Goal: Complete application form

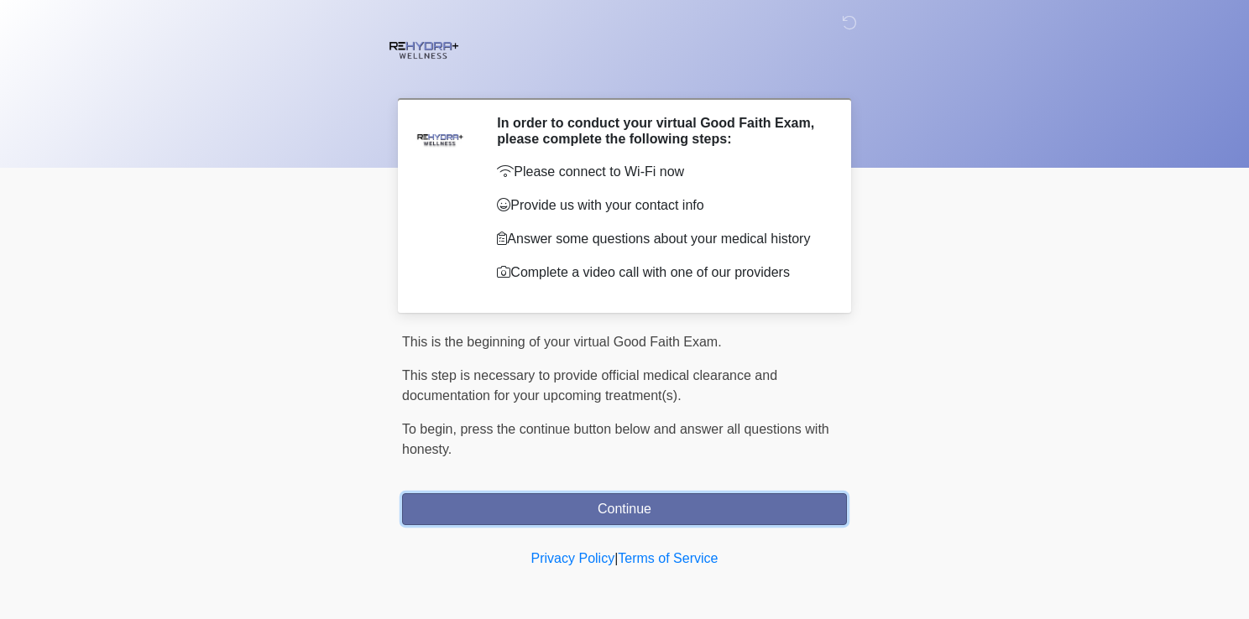
click at [640, 506] on button "Continue" at bounding box center [624, 509] width 445 height 32
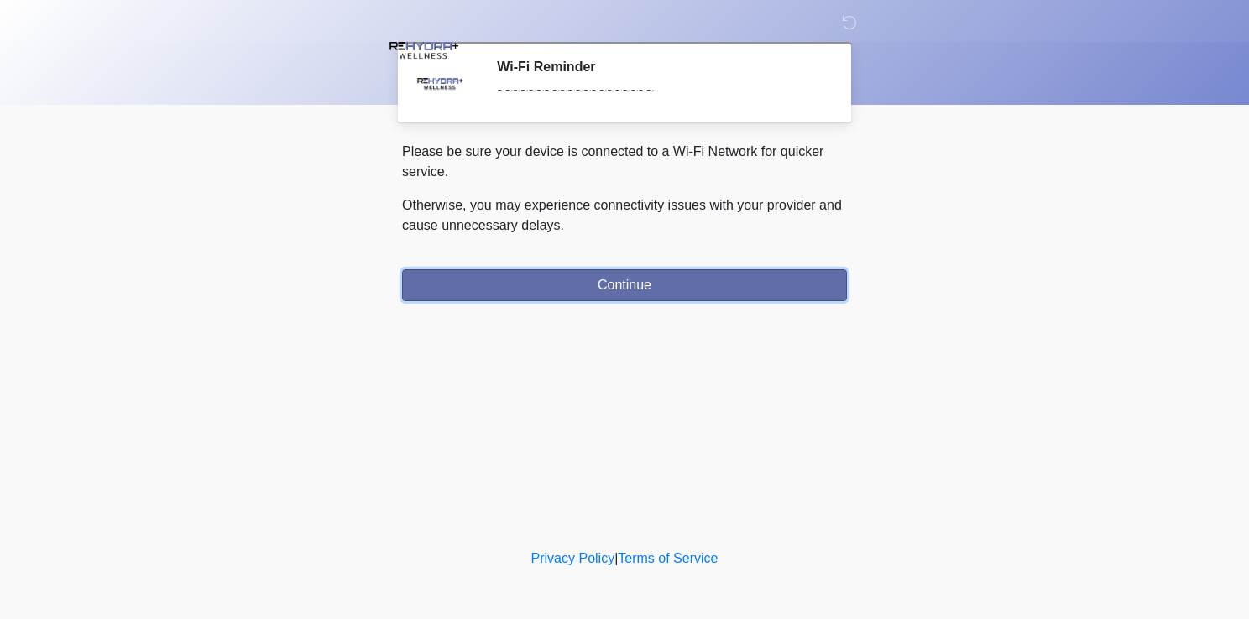
click at [576, 269] on button "Continue" at bounding box center [624, 285] width 445 height 32
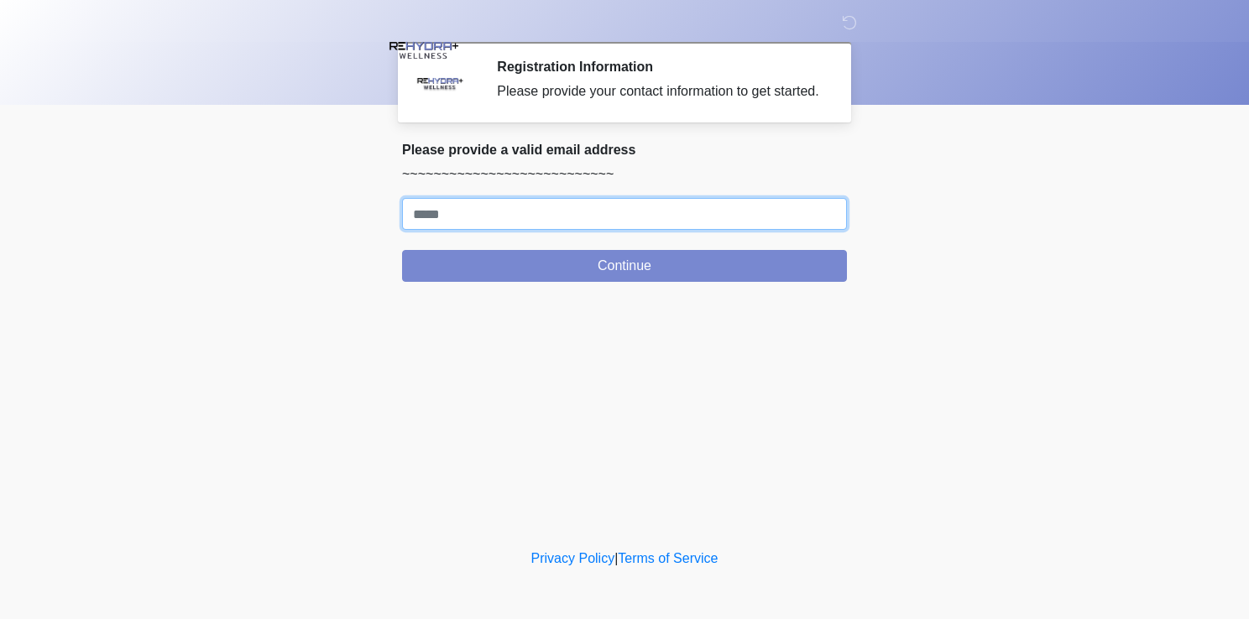
click at [553, 217] on input "Where should we email your treatment plan?" at bounding box center [624, 214] width 445 height 32
type input "**********"
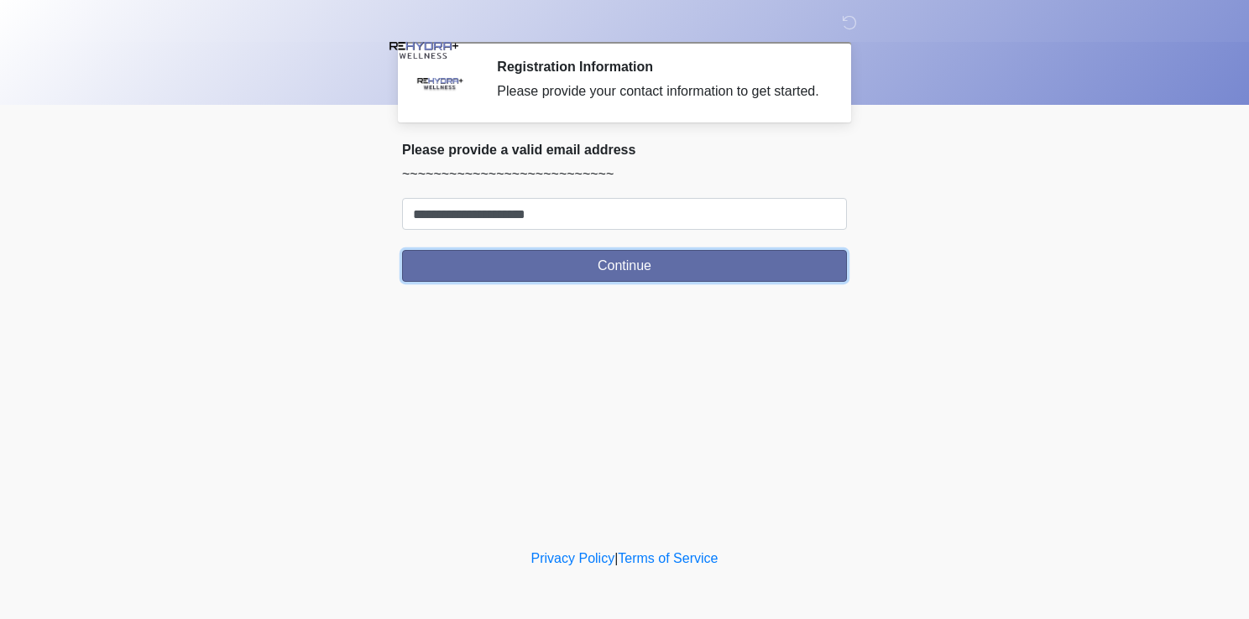
click at [563, 274] on button "Continue" at bounding box center [624, 266] width 445 height 32
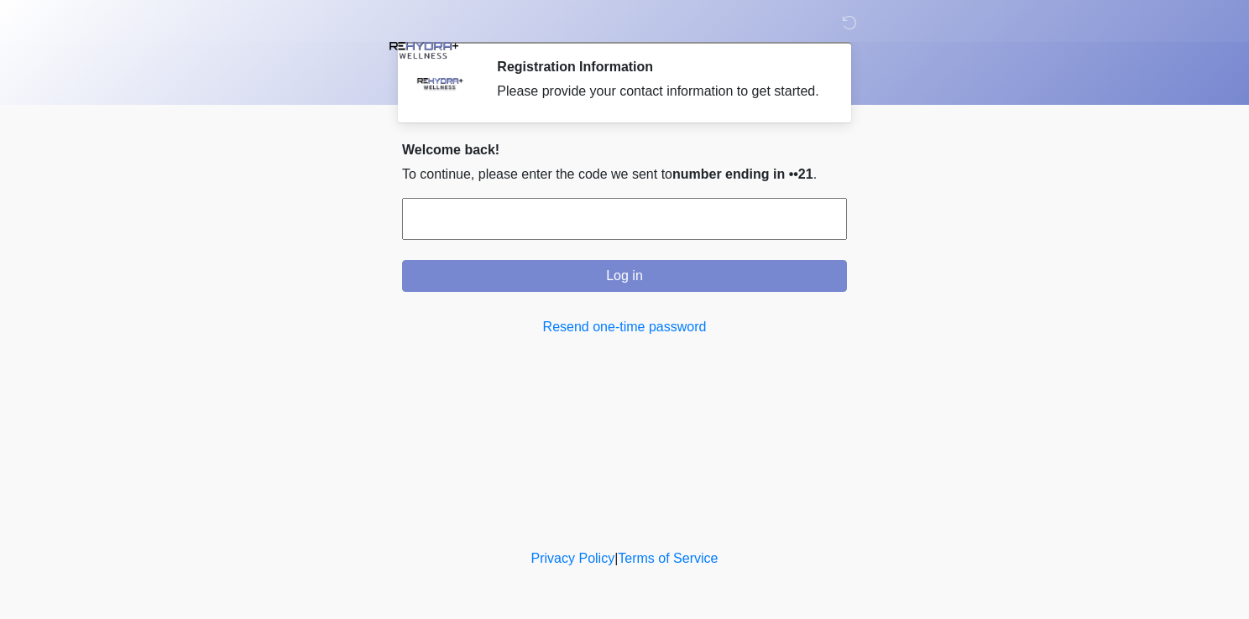
click at [592, 210] on input "text" at bounding box center [624, 219] width 445 height 42
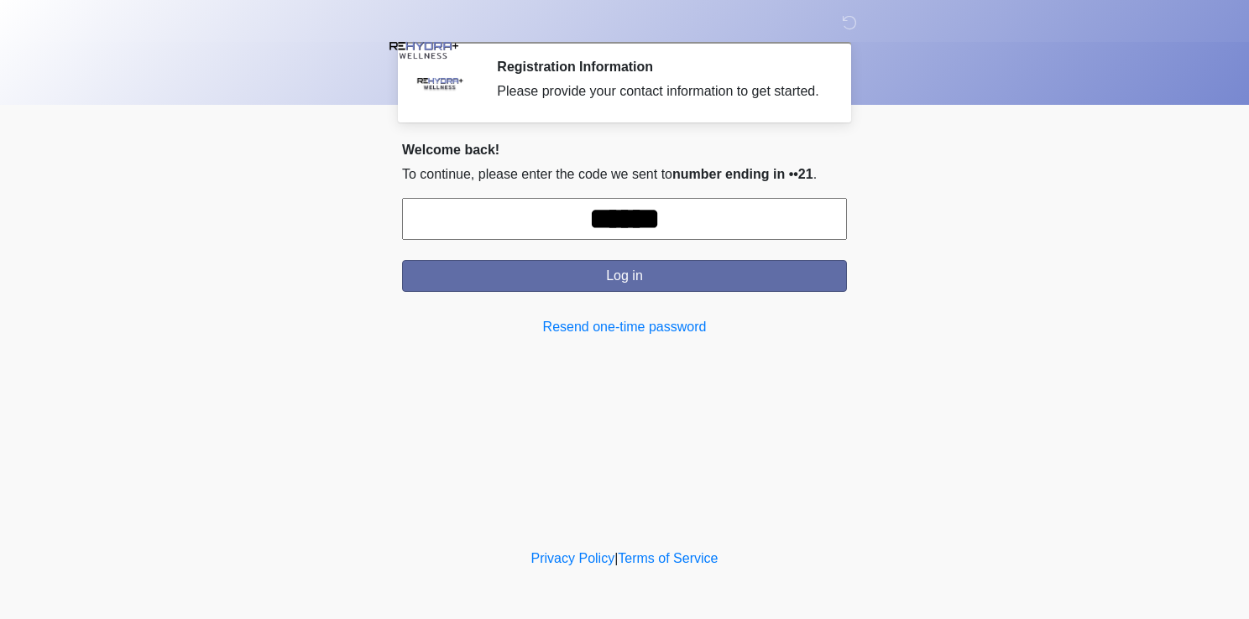
type input "******"
click at [674, 277] on button "Log in" at bounding box center [624, 276] width 445 height 32
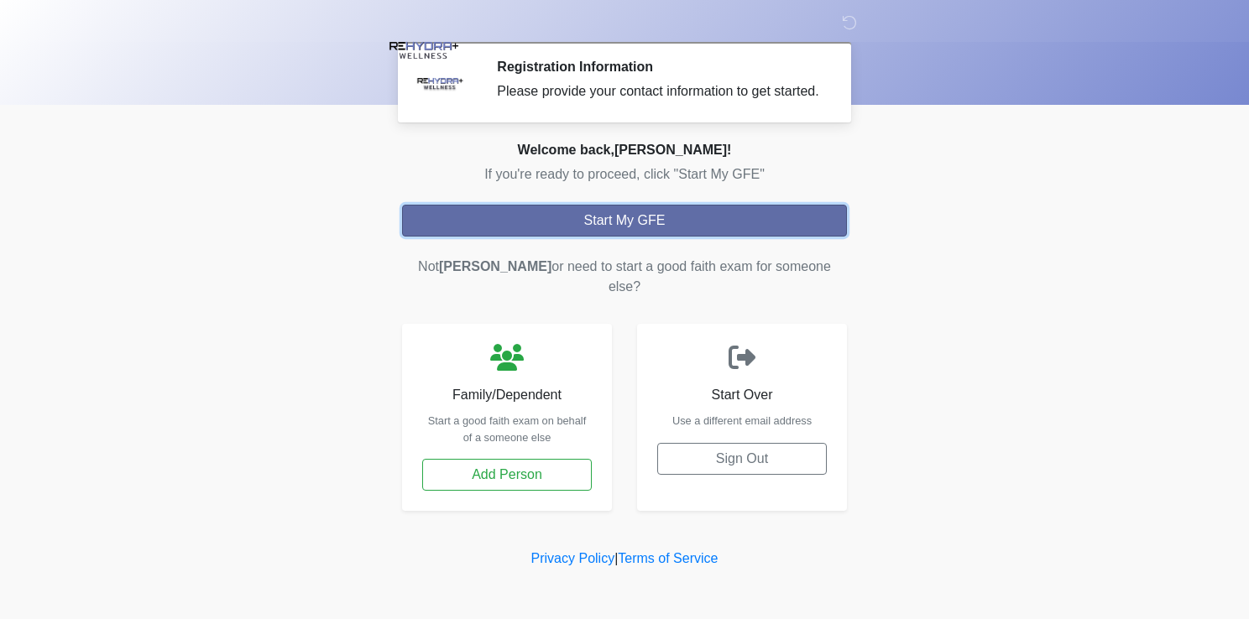
click at [668, 219] on button "Start My GFE" at bounding box center [624, 221] width 445 height 32
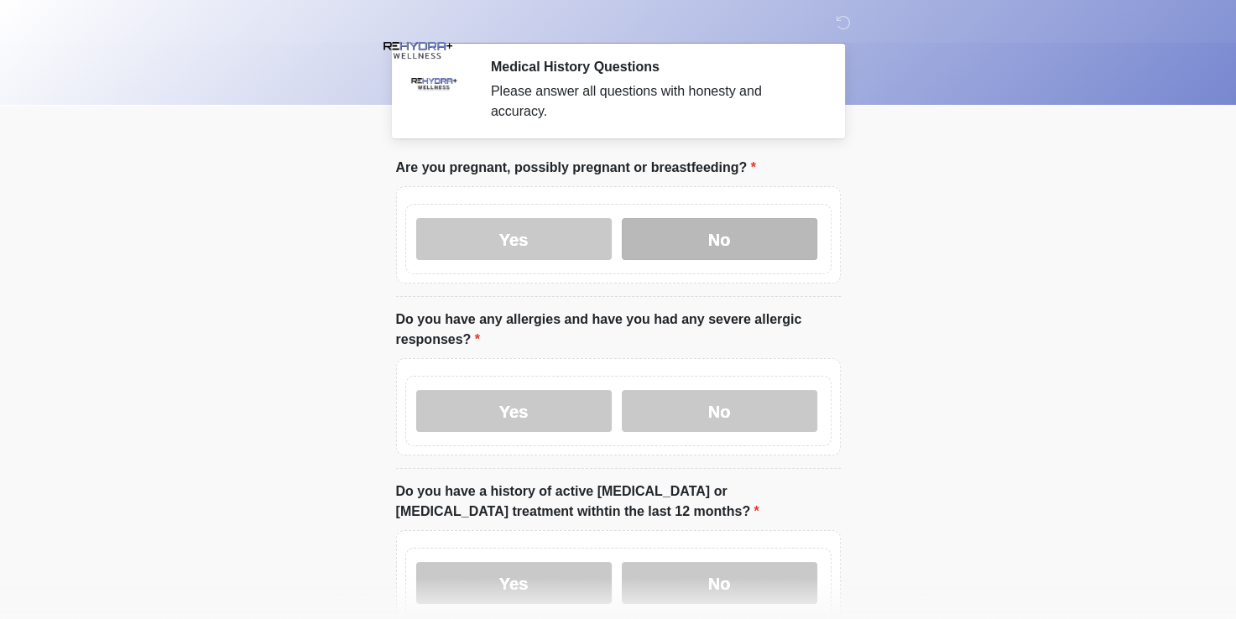
click at [685, 222] on label "No" at bounding box center [720, 239] width 196 height 42
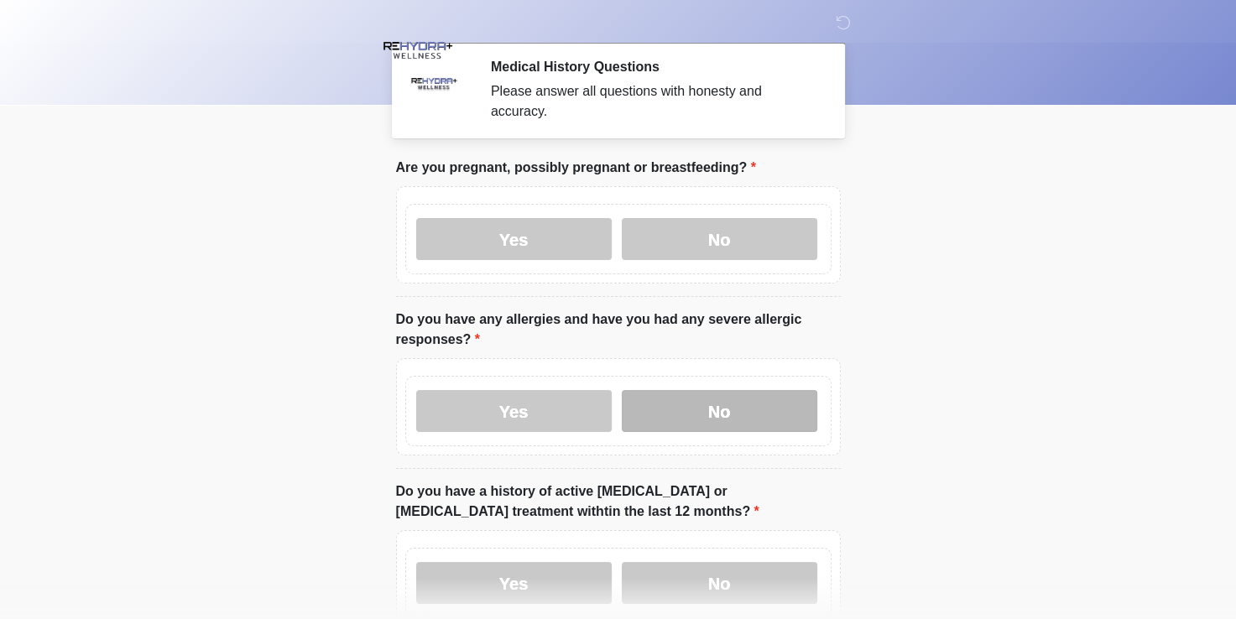
click at [756, 404] on label "No" at bounding box center [720, 411] width 196 height 42
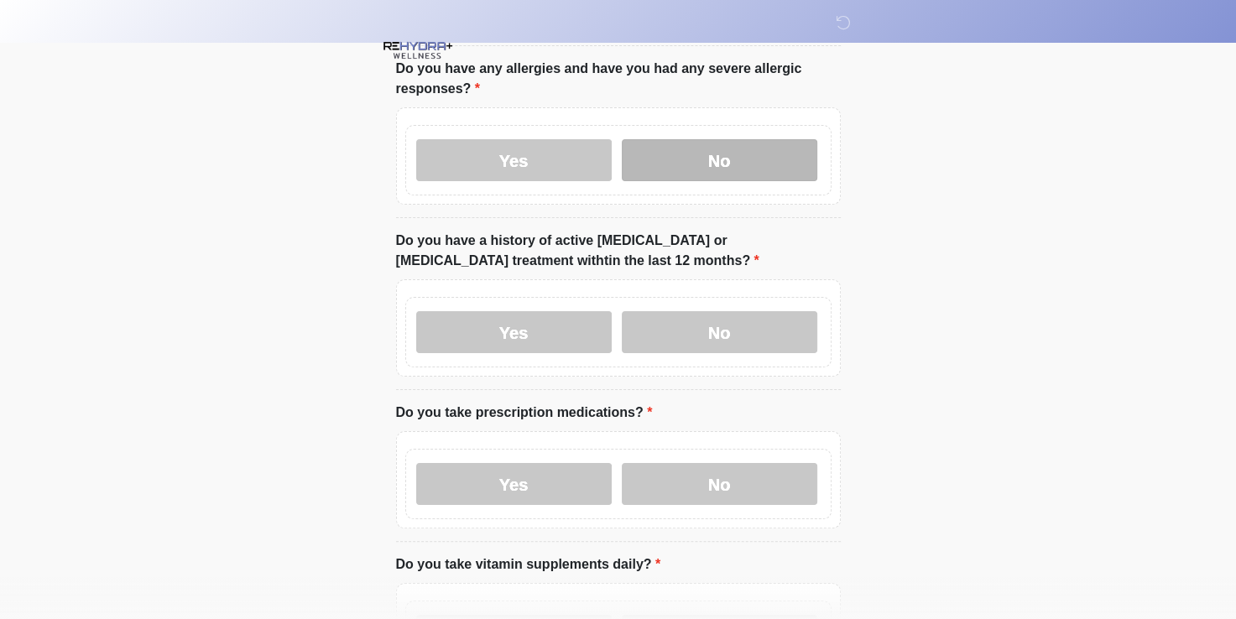
scroll to position [252, 0]
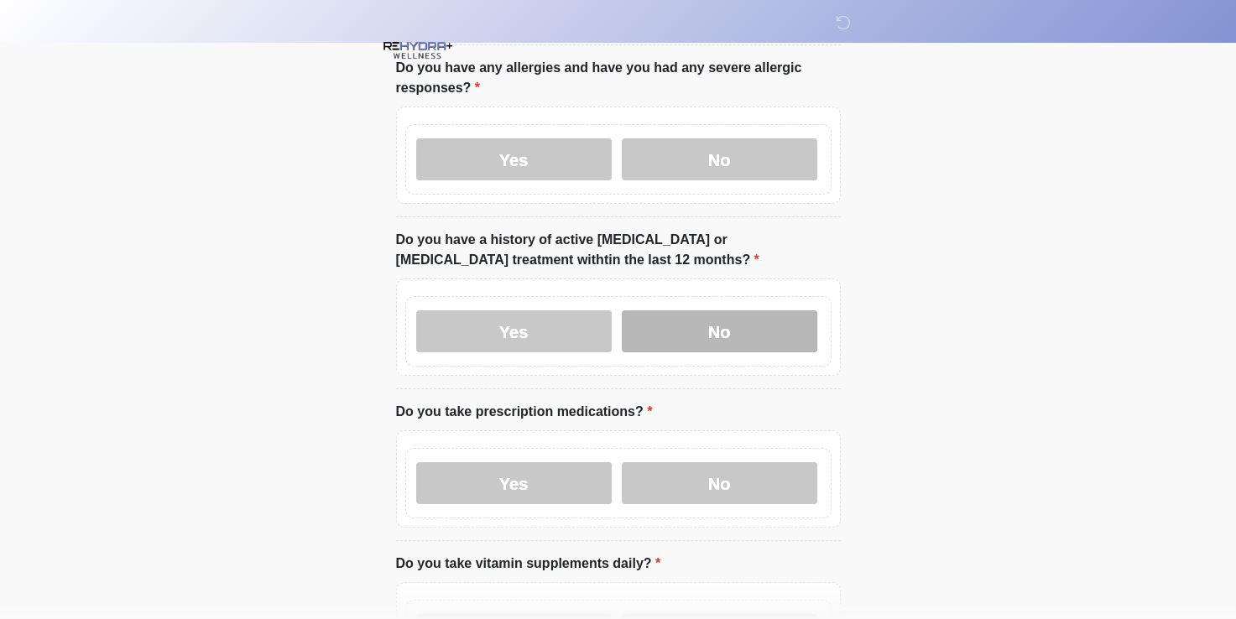
click at [753, 310] on label "No" at bounding box center [720, 331] width 196 height 42
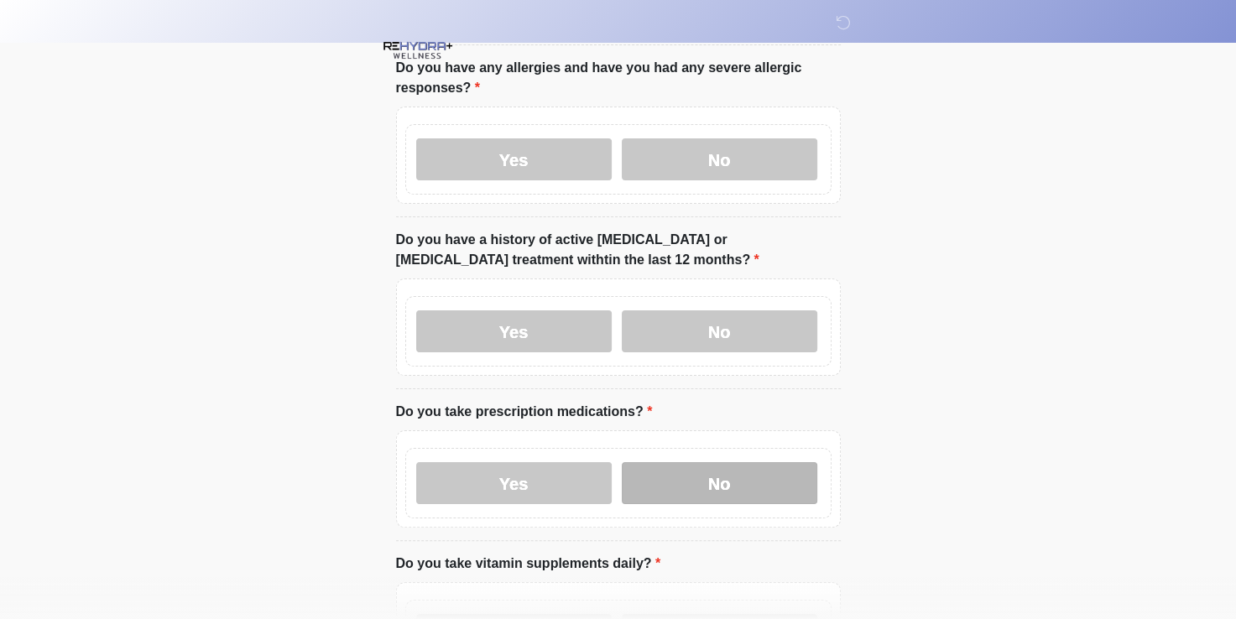
click at [708, 469] on label "No" at bounding box center [720, 483] width 196 height 42
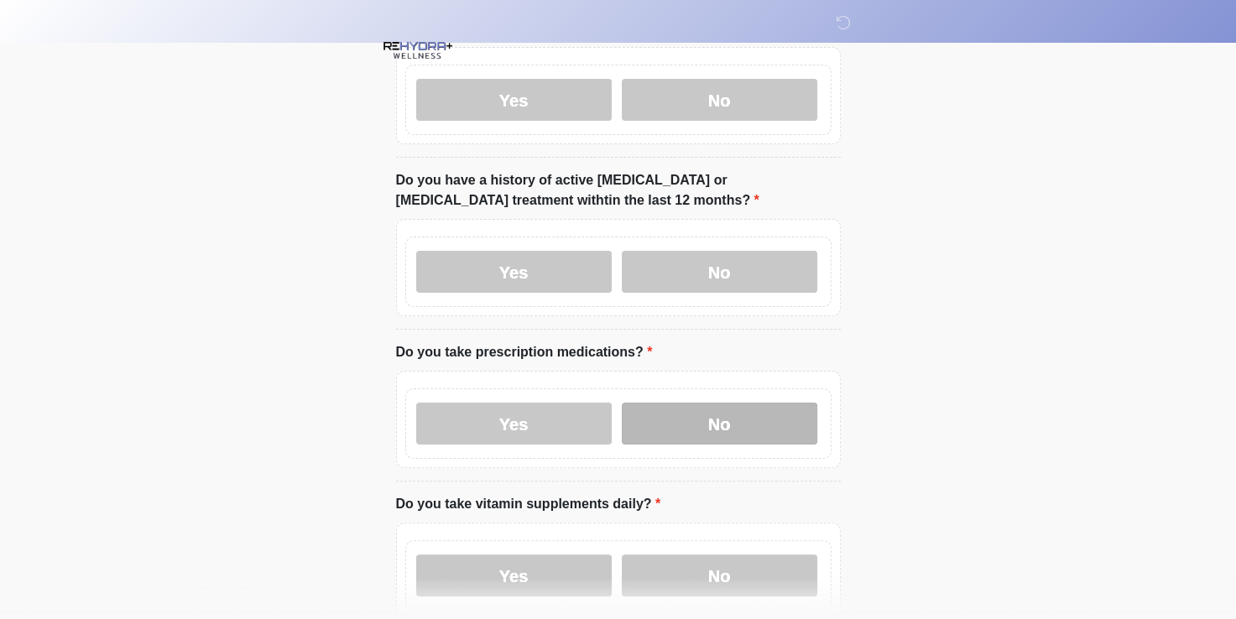
scroll to position [503, 0]
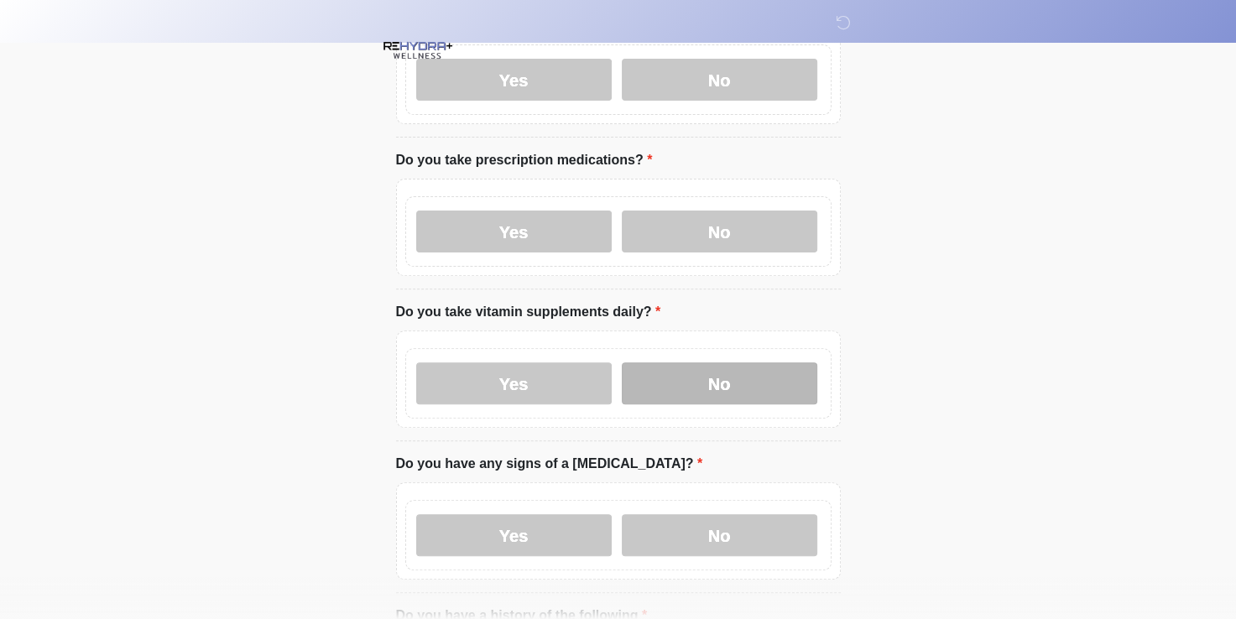
click at [743, 365] on label "No" at bounding box center [720, 383] width 196 height 42
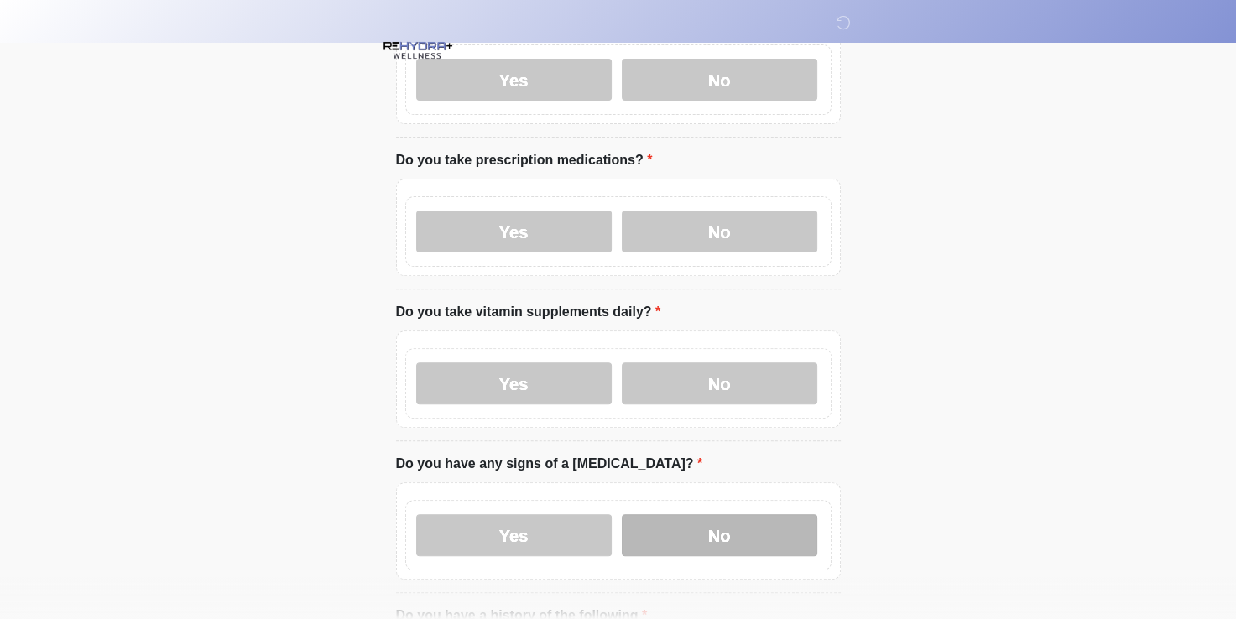
click at [727, 514] on label "No" at bounding box center [720, 535] width 196 height 42
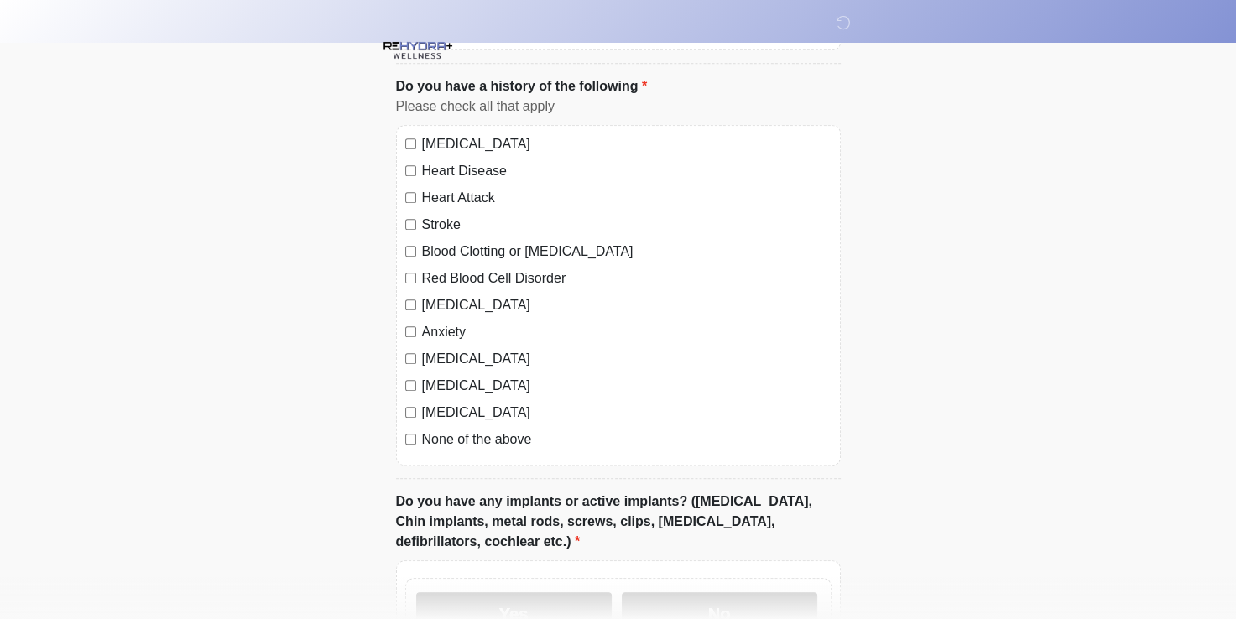
scroll to position [1175, 0]
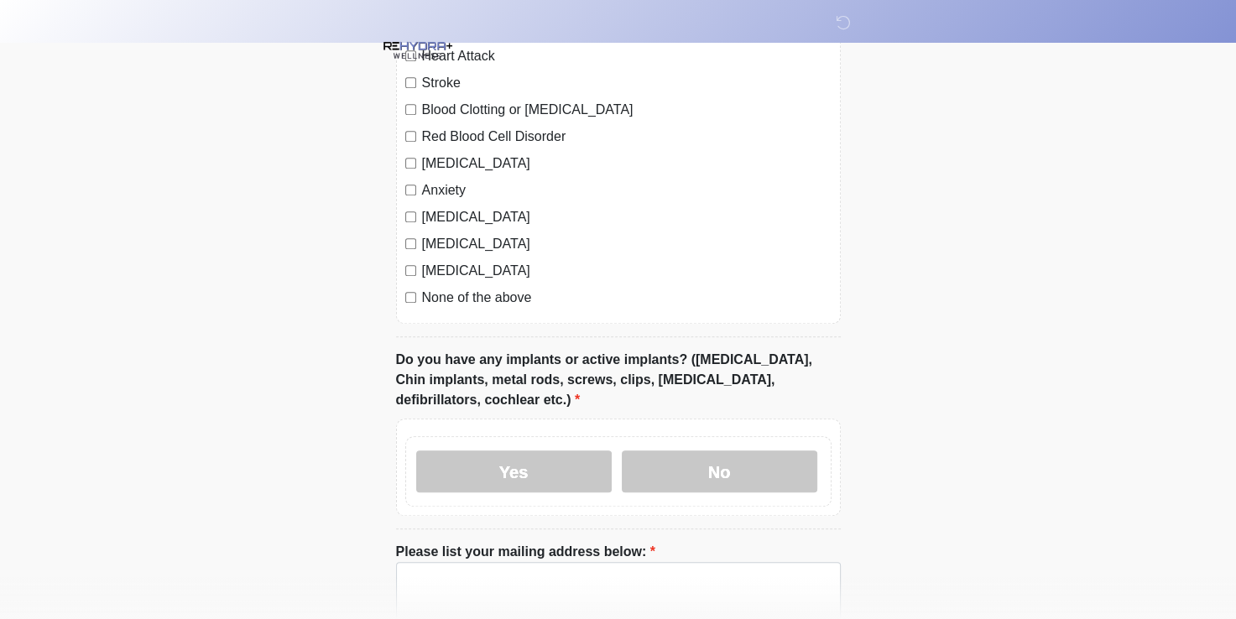
click at [423, 288] on label "None of the above" at bounding box center [626, 298] width 409 height 20
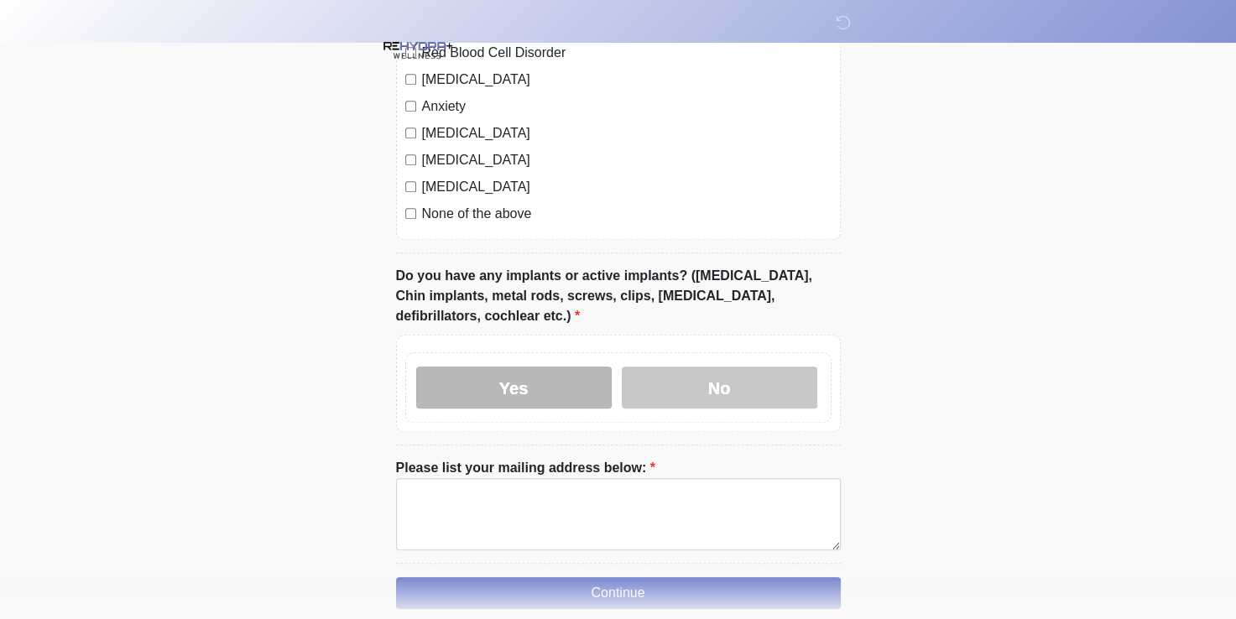
click at [545, 367] on label "Yes" at bounding box center [514, 388] width 196 height 42
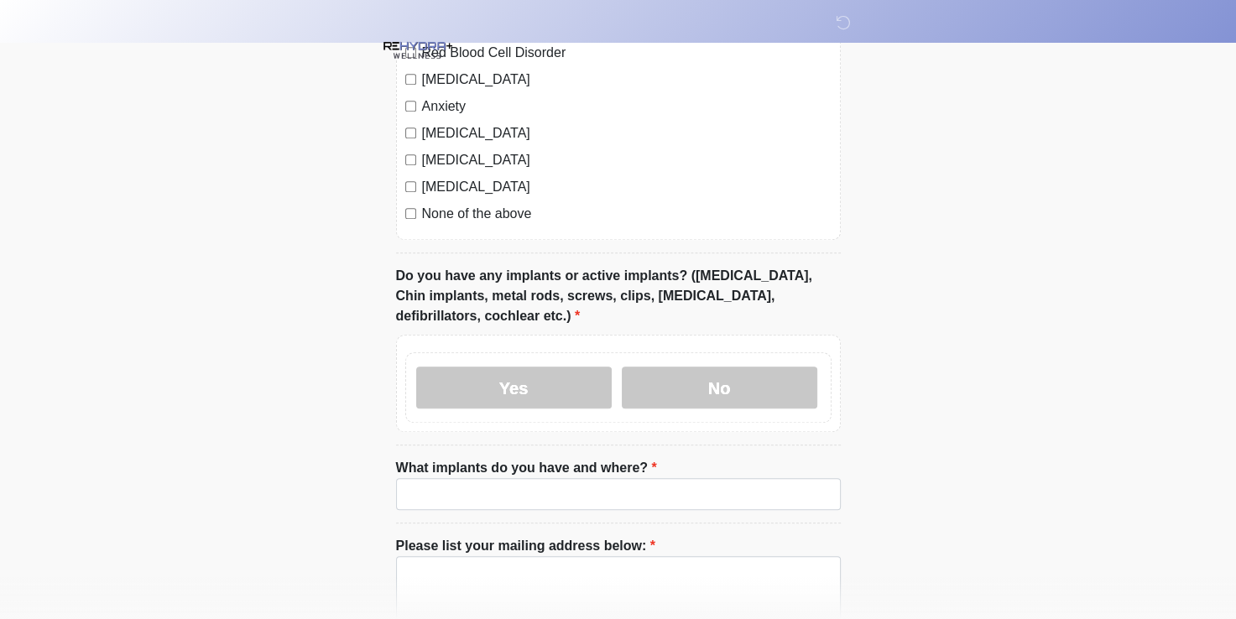
scroll to position [1393, 0]
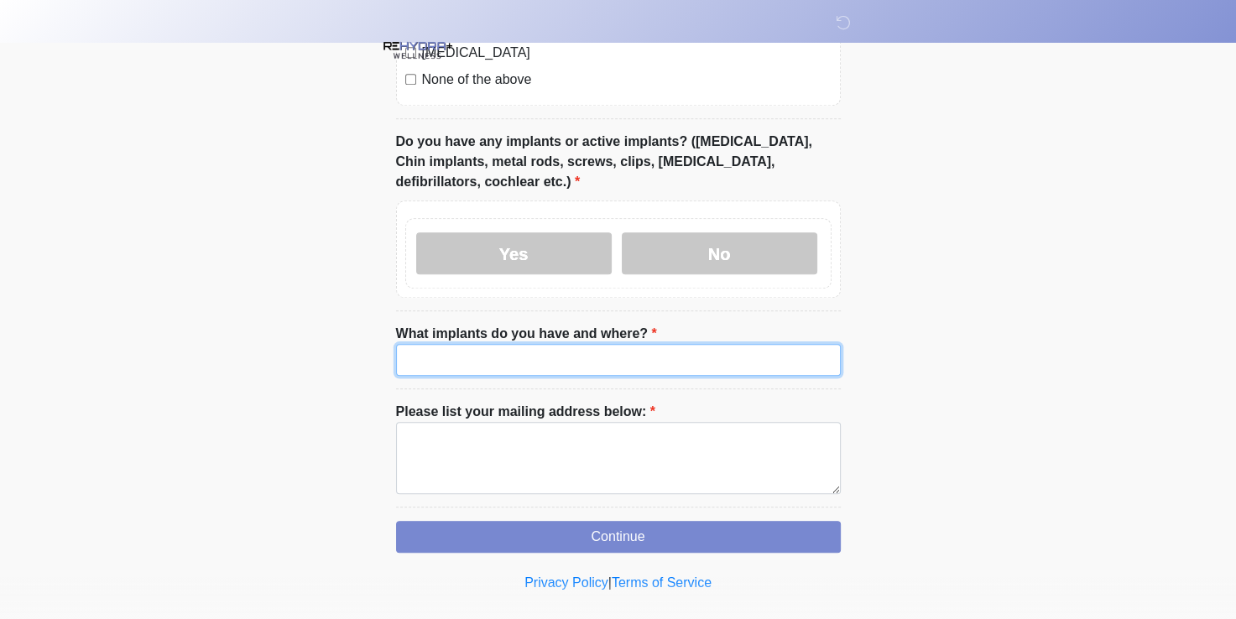
click at [549, 344] on input "What implants do you have and where?" at bounding box center [618, 360] width 445 height 32
type input "**********"
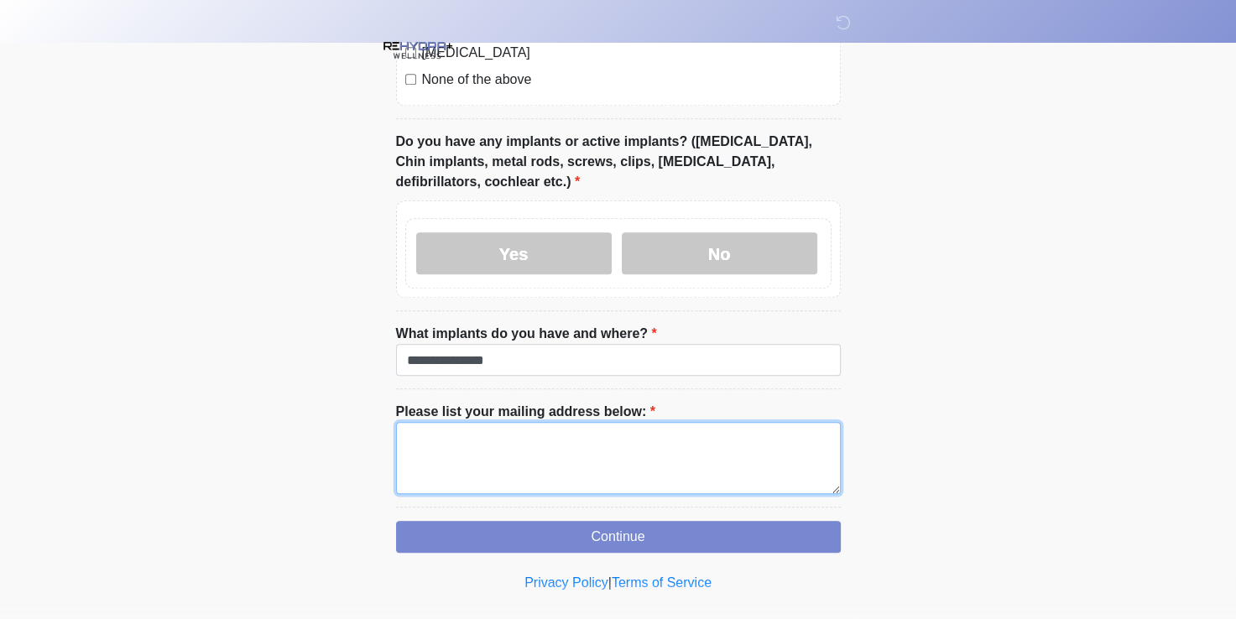
click at [673, 438] on textarea "Please list your mailing address below:" at bounding box center [618, 458] width 445 height 72
type textarea "*"
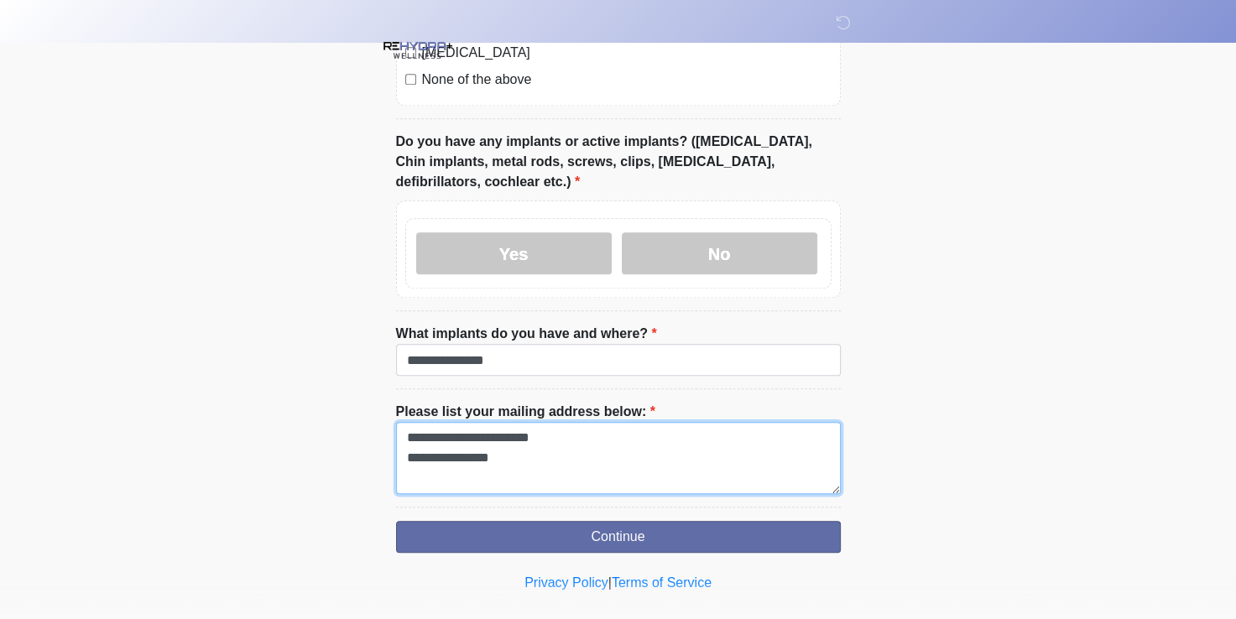
type textarea "**********"
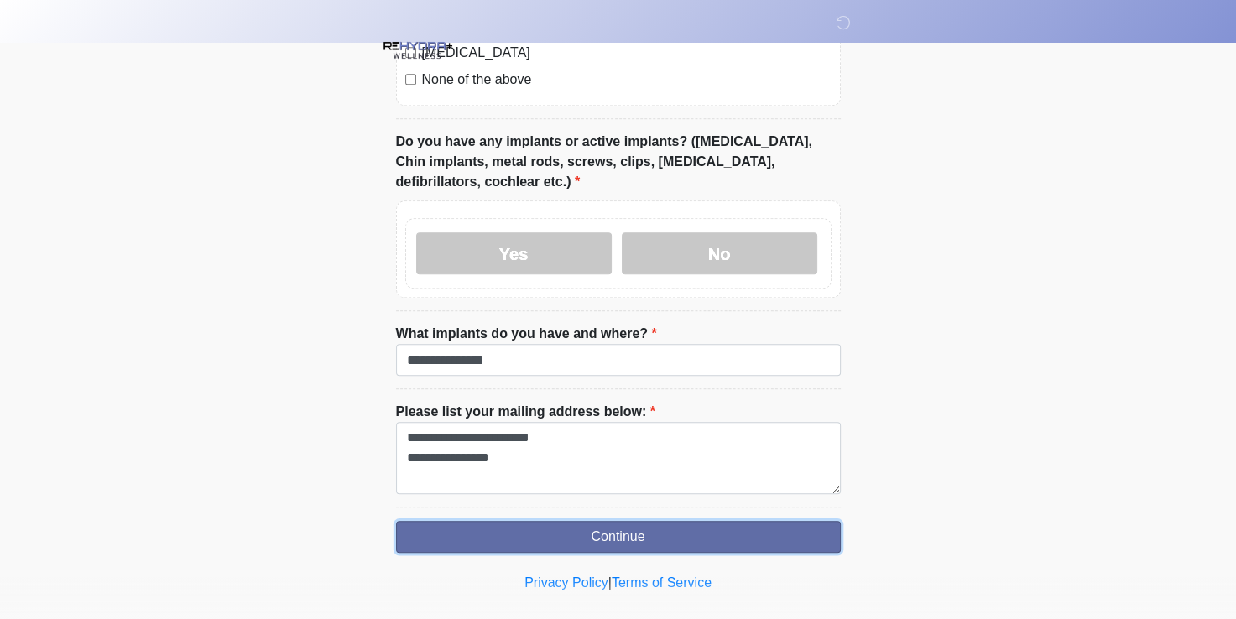
click at [619, 521] on button "Continue" at bounding box center [618, 537] width 445 height 32
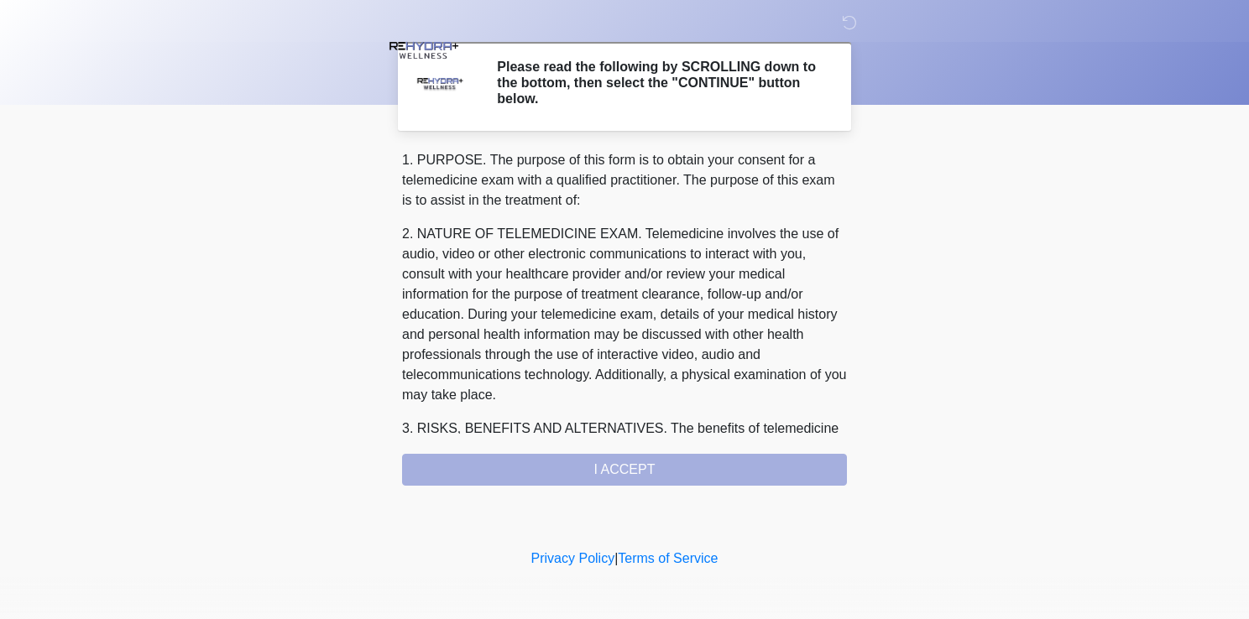
scroll to position [709, 0]
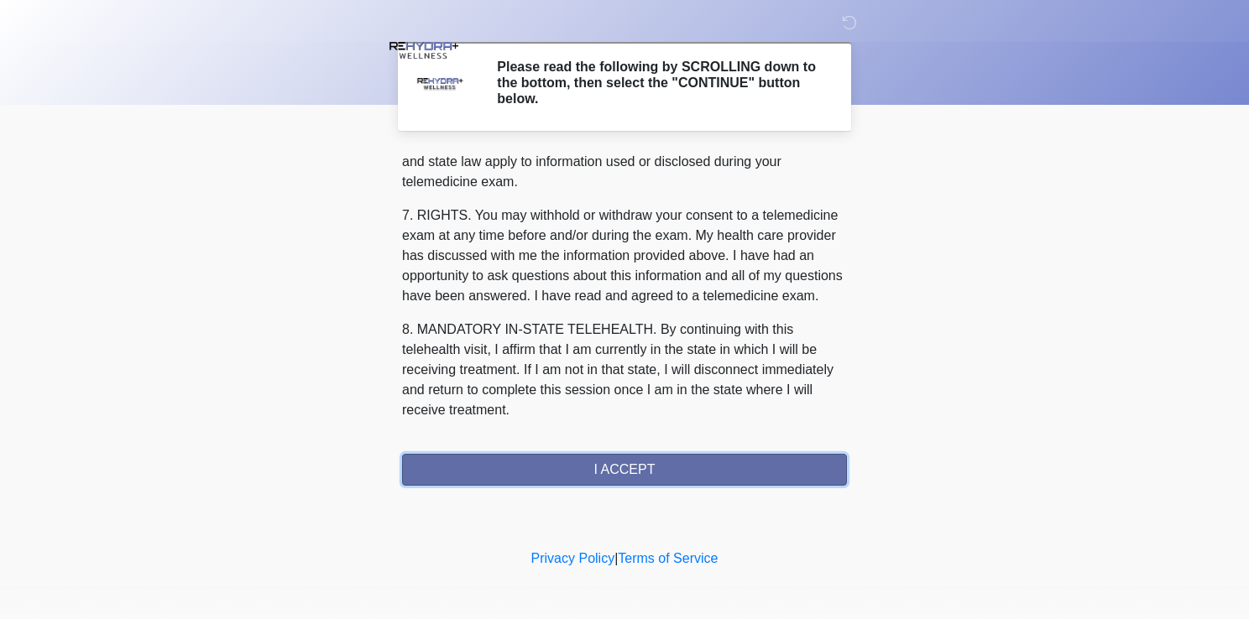
click at [754, 459] on button "I ACCEPT" at bounding box center [624, 470] width 445 height 32
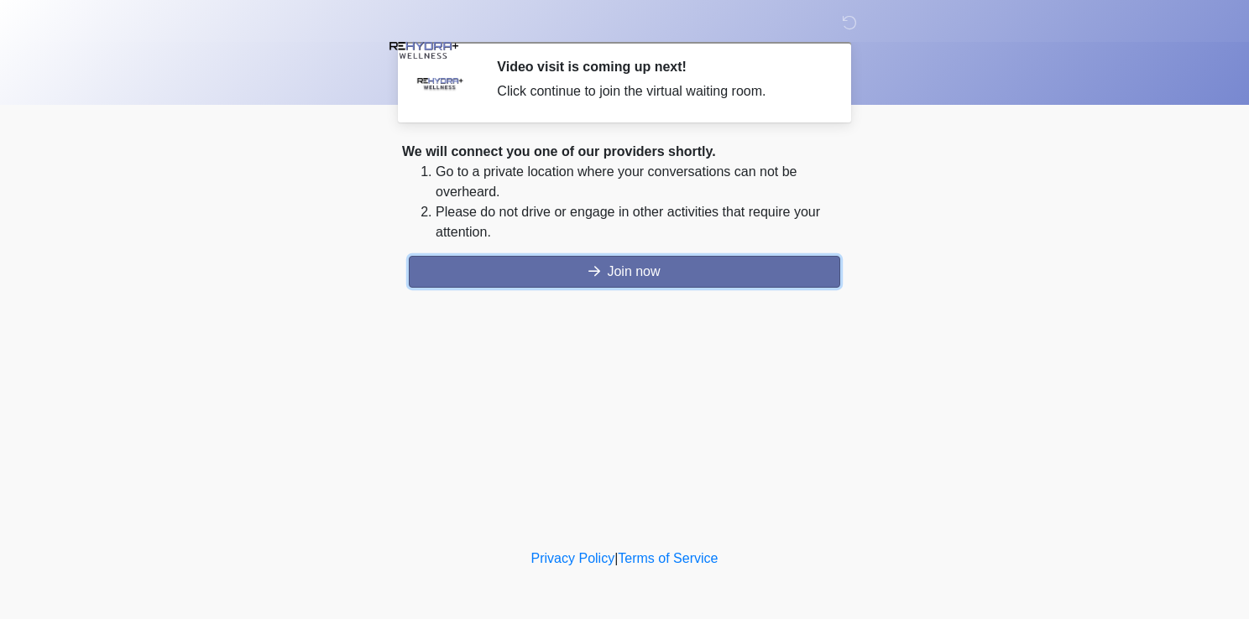
click at [668, 274] on button "Join now" at bounding box center [624, 272] width 431 height 32
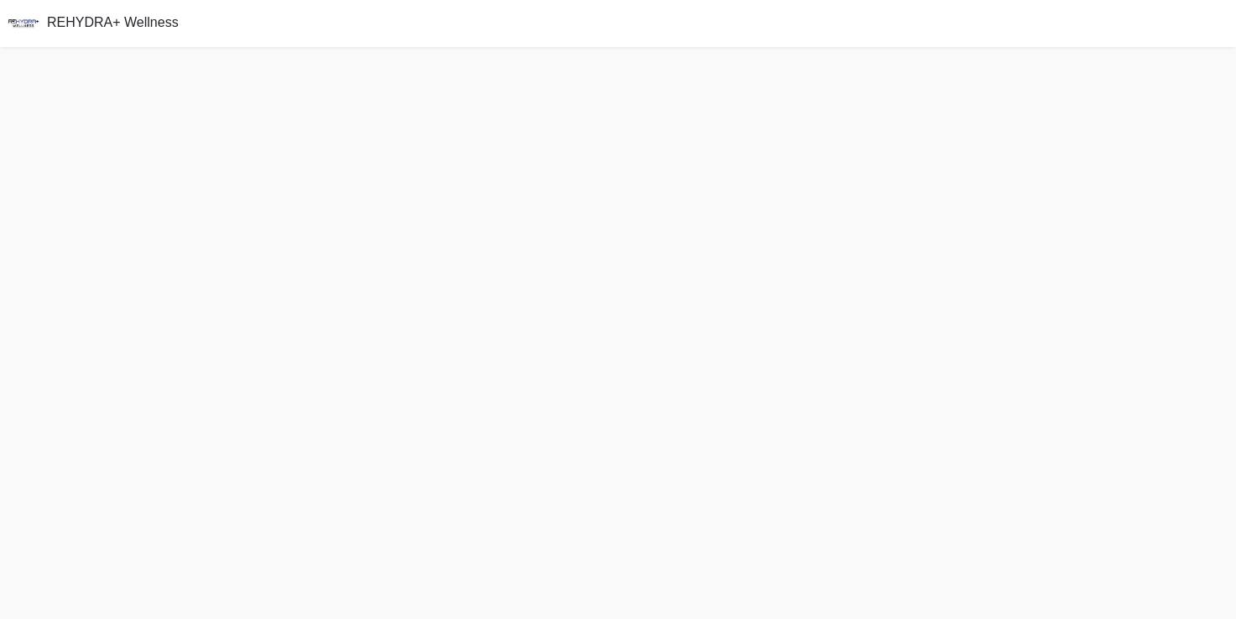
scroll to position [4, 0]
